Goal: Find specific page/section: Find specific page/section

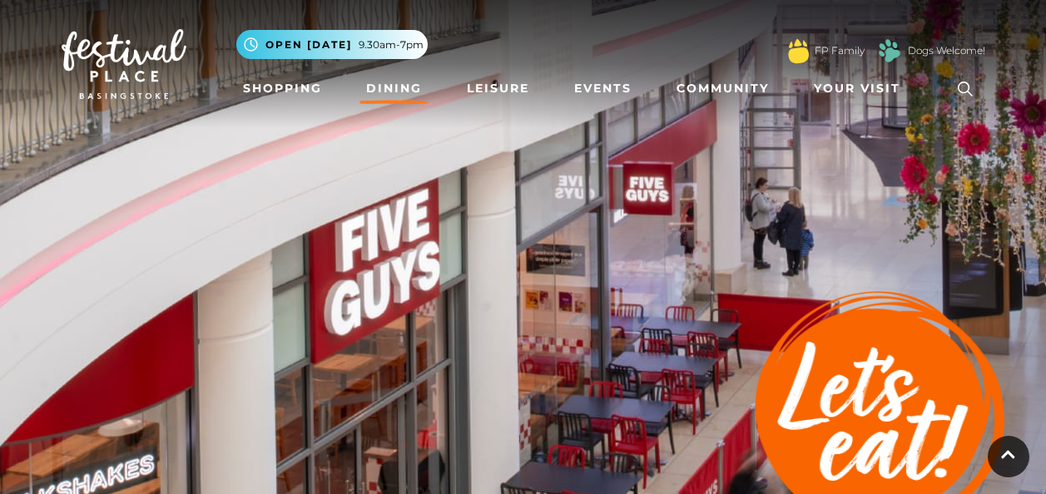
scroll to position [5407, 0]
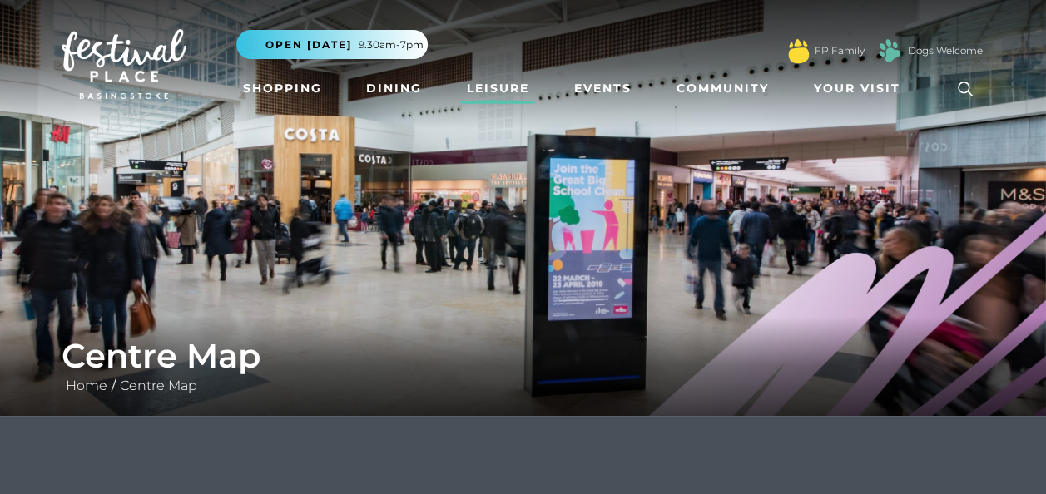
click at [506, 89] on link "Leisure" at bounding box center [498, 88] width 76 height 31
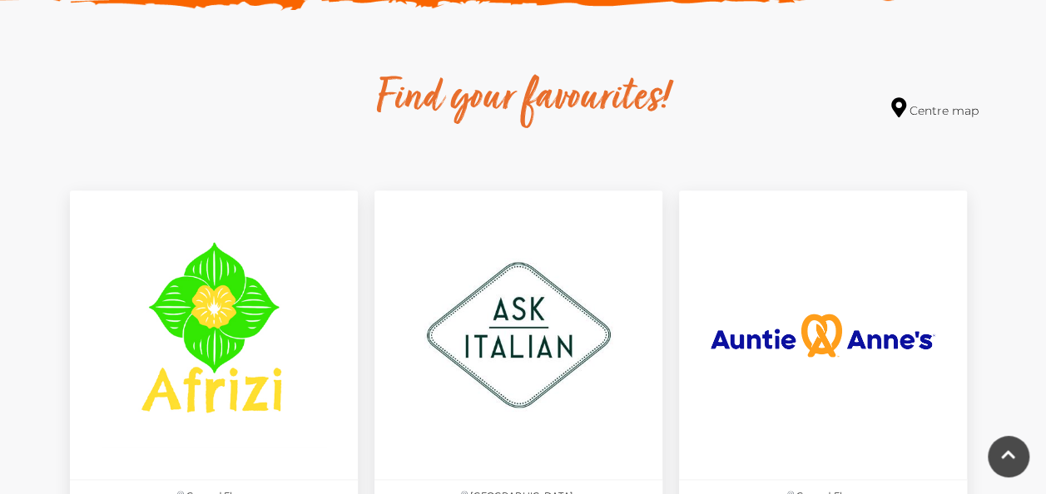
scroll to position [333, 0]
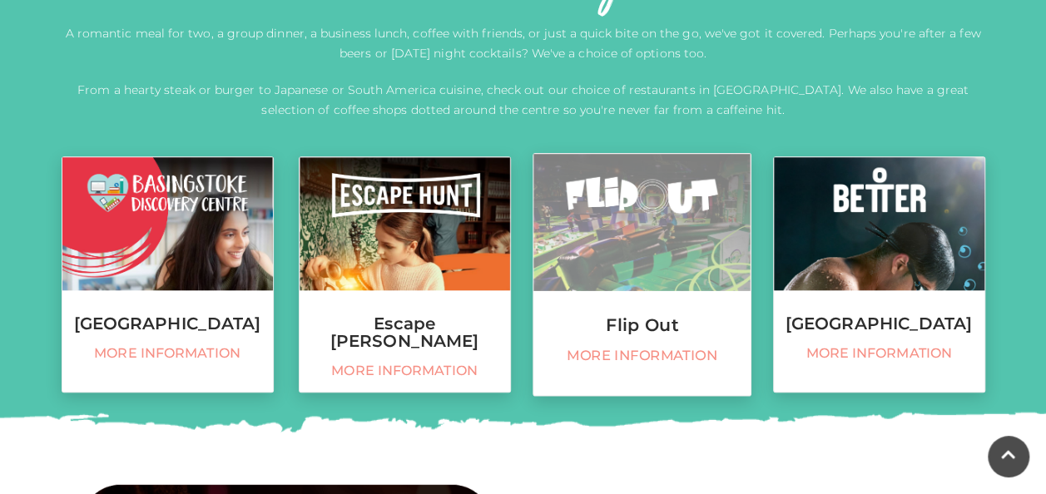
scroll to position [749, 0]
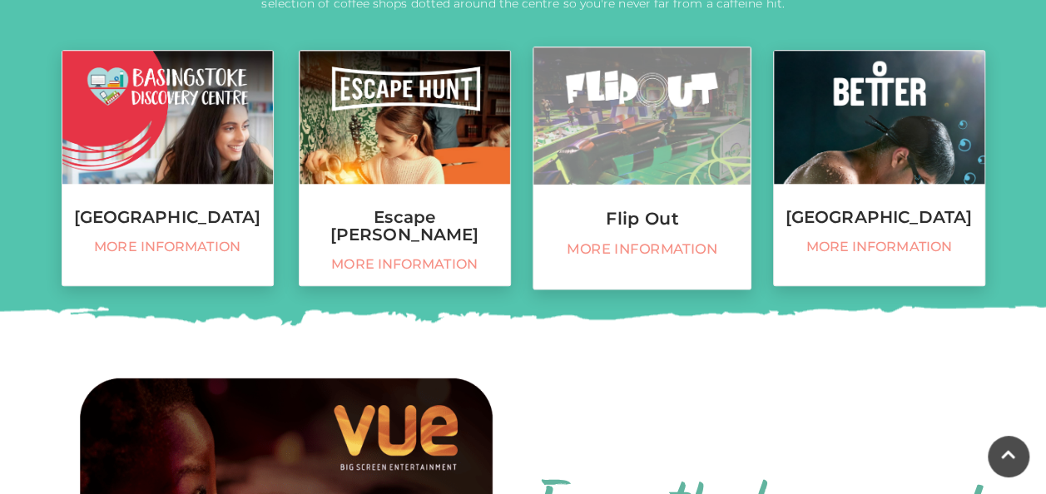
click at [643, 244] on span "More information" at bounding box center [642, 249] width 200 height 17
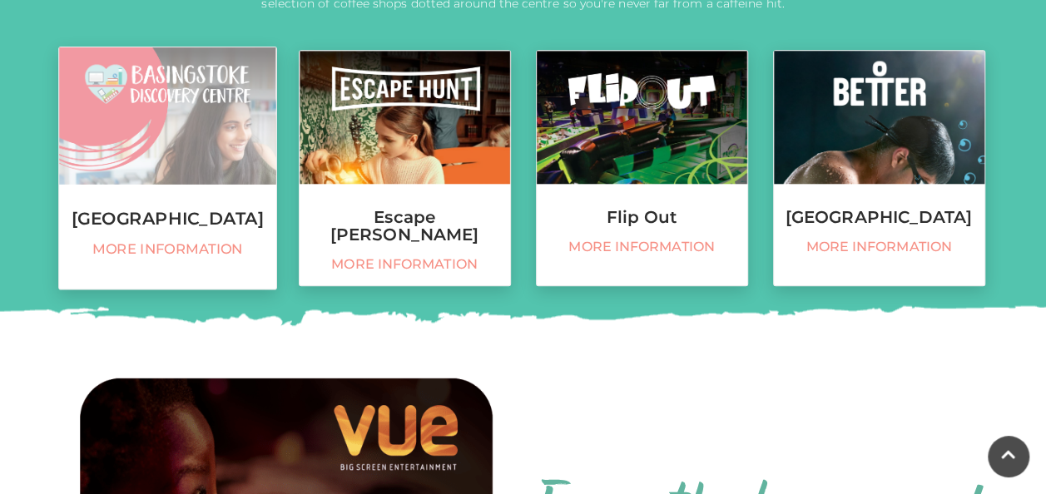
click at [190, 228] on h3 "Basingstoke Discovery Centre" at bounding box center [167, 219] width 217 height 18
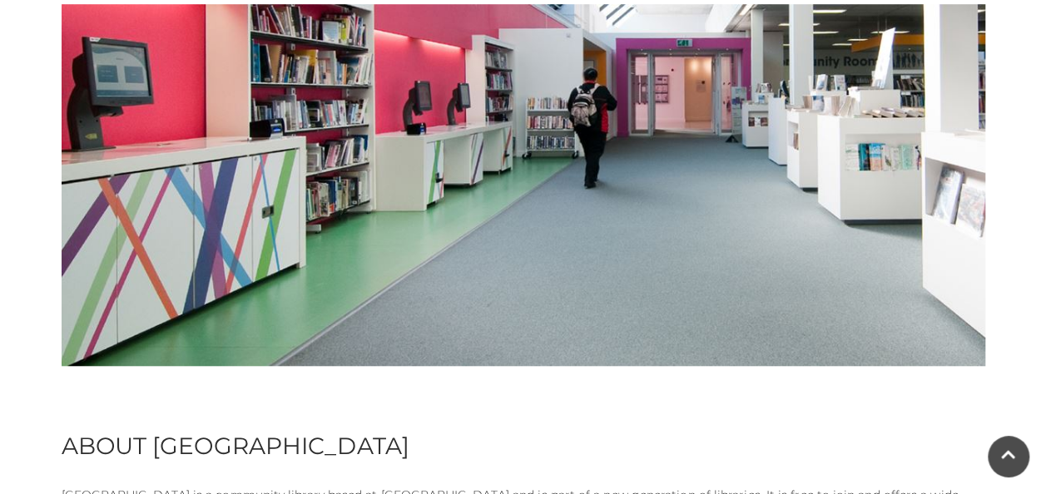
scroll to position [998, 0]
